Goal: Task Accomplishment & Management: Use online tool/utility

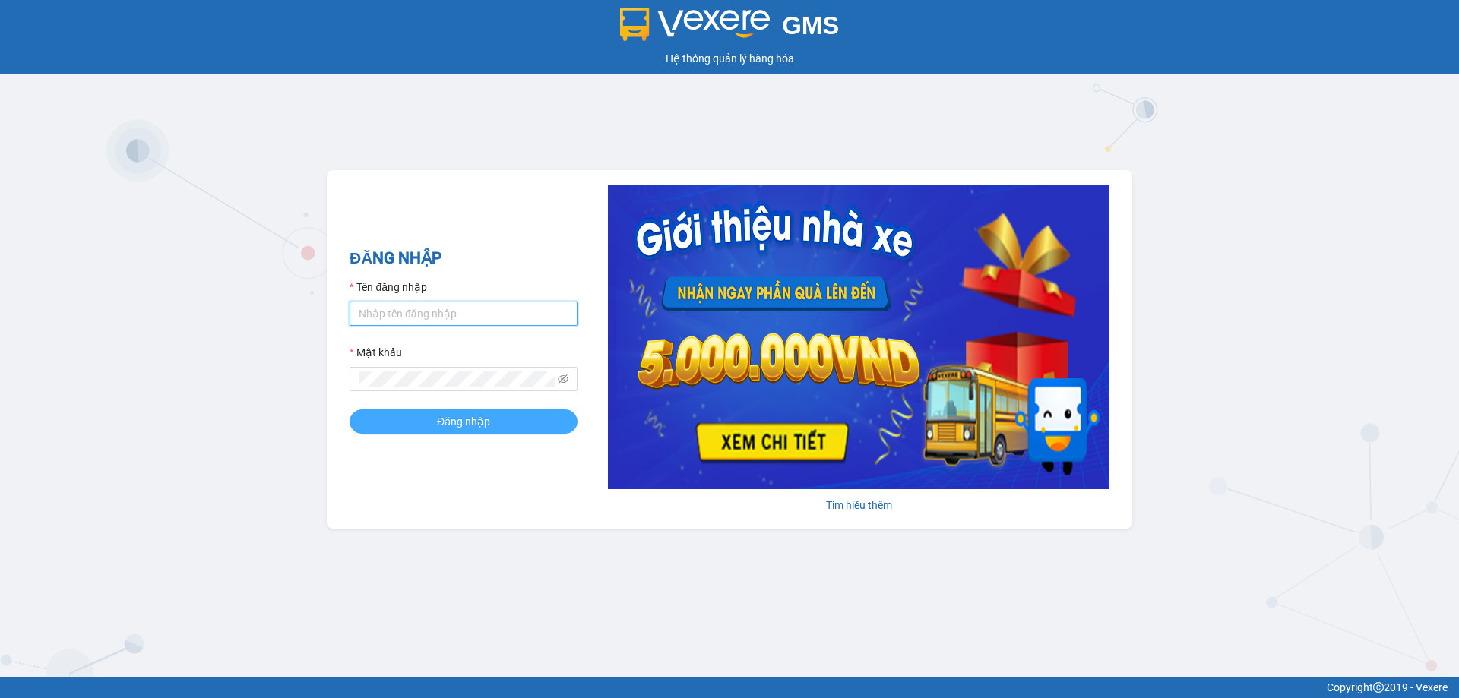
type input "bagahophong.tuanhung"
click at [459, 416] on span "Đăng nhập" at bounding box center [463, 421] width 53 height 17
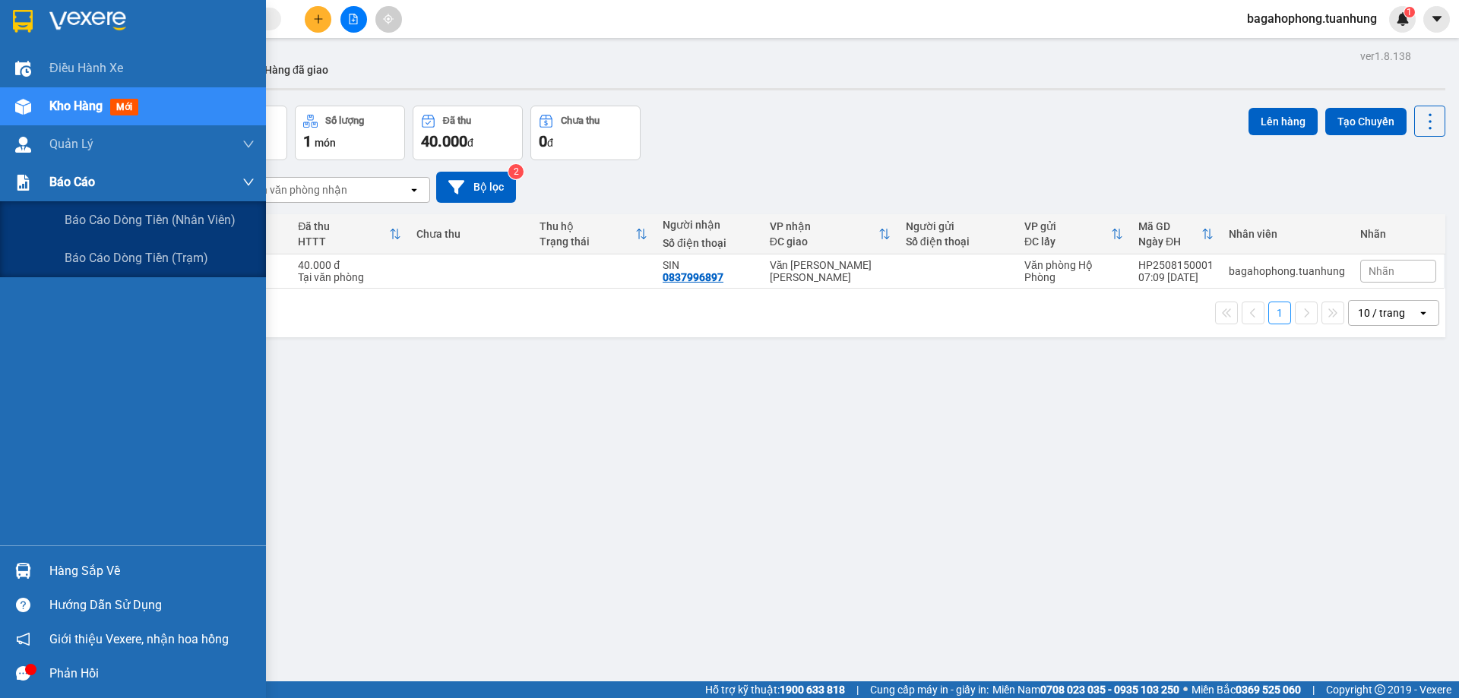
click at [107, 176] on div "Báo cáo" at bounding box center [151, 182] width 205 height 38
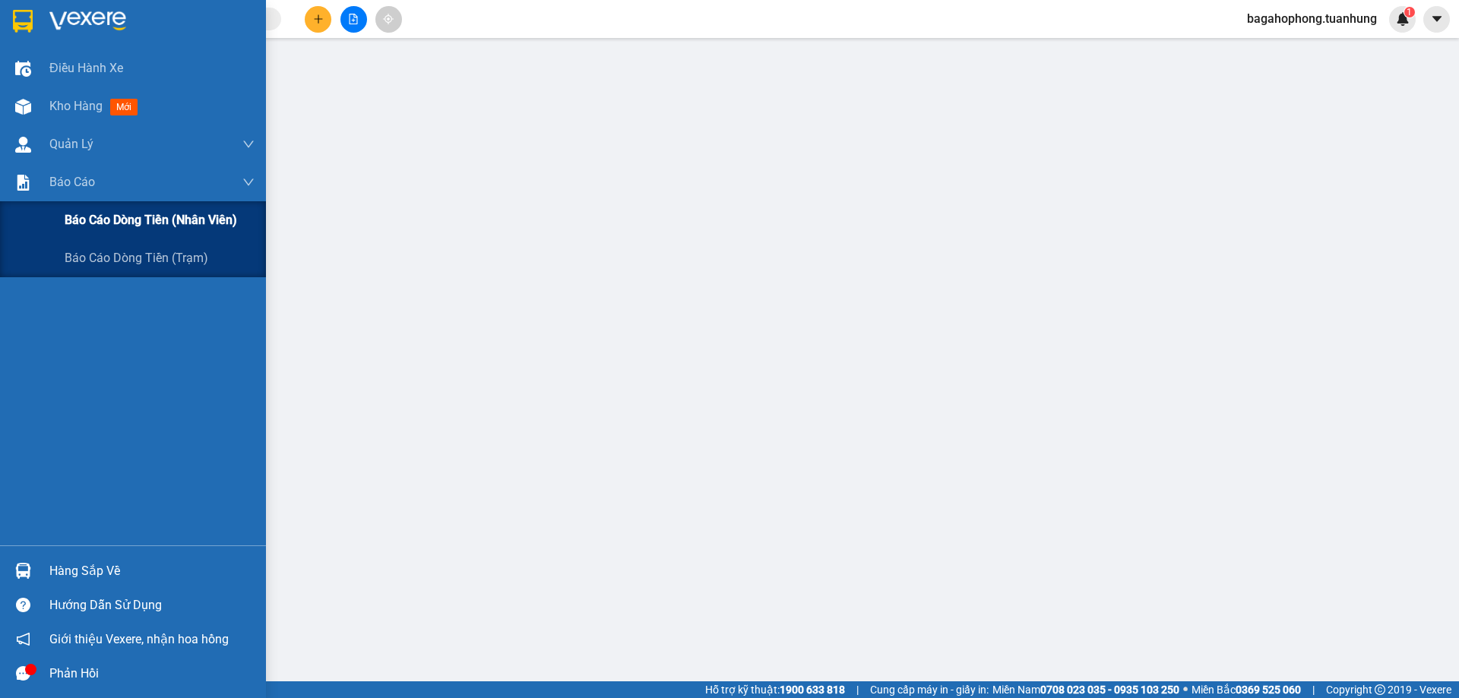
click at [119, 213] on span "Báo cáo dòng tiền (nhân viên)" at bounding box center [151, 219] width 172 height 19
